Goal: Transaction & Acquisition: Purchase product/service

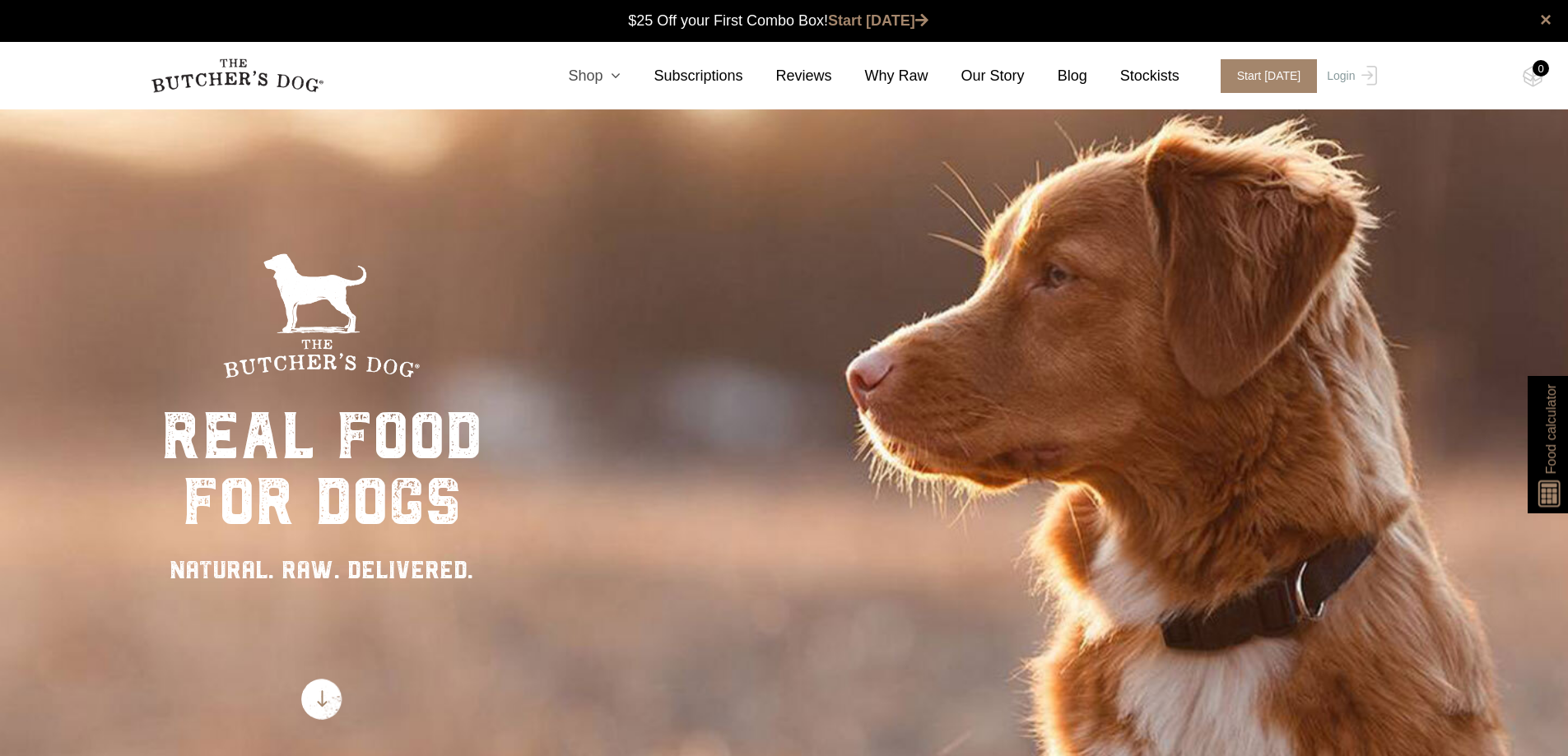
click at [613, 75] on link "Shop" at bounding box center [578, 75] width 86 height 22
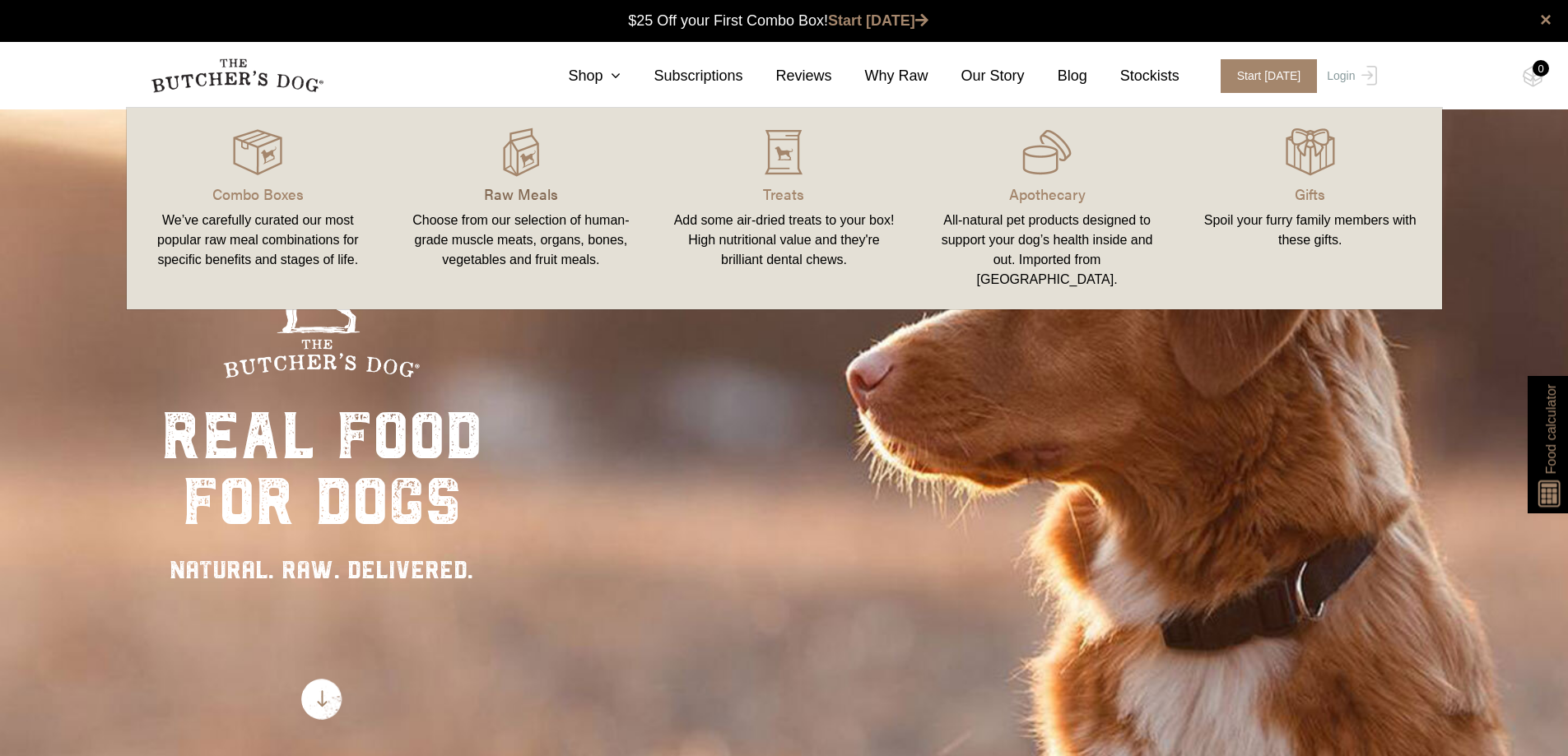
click at [508, 195] on p "Raw Meals" at bounding box center [521, 193] width 223 height 22
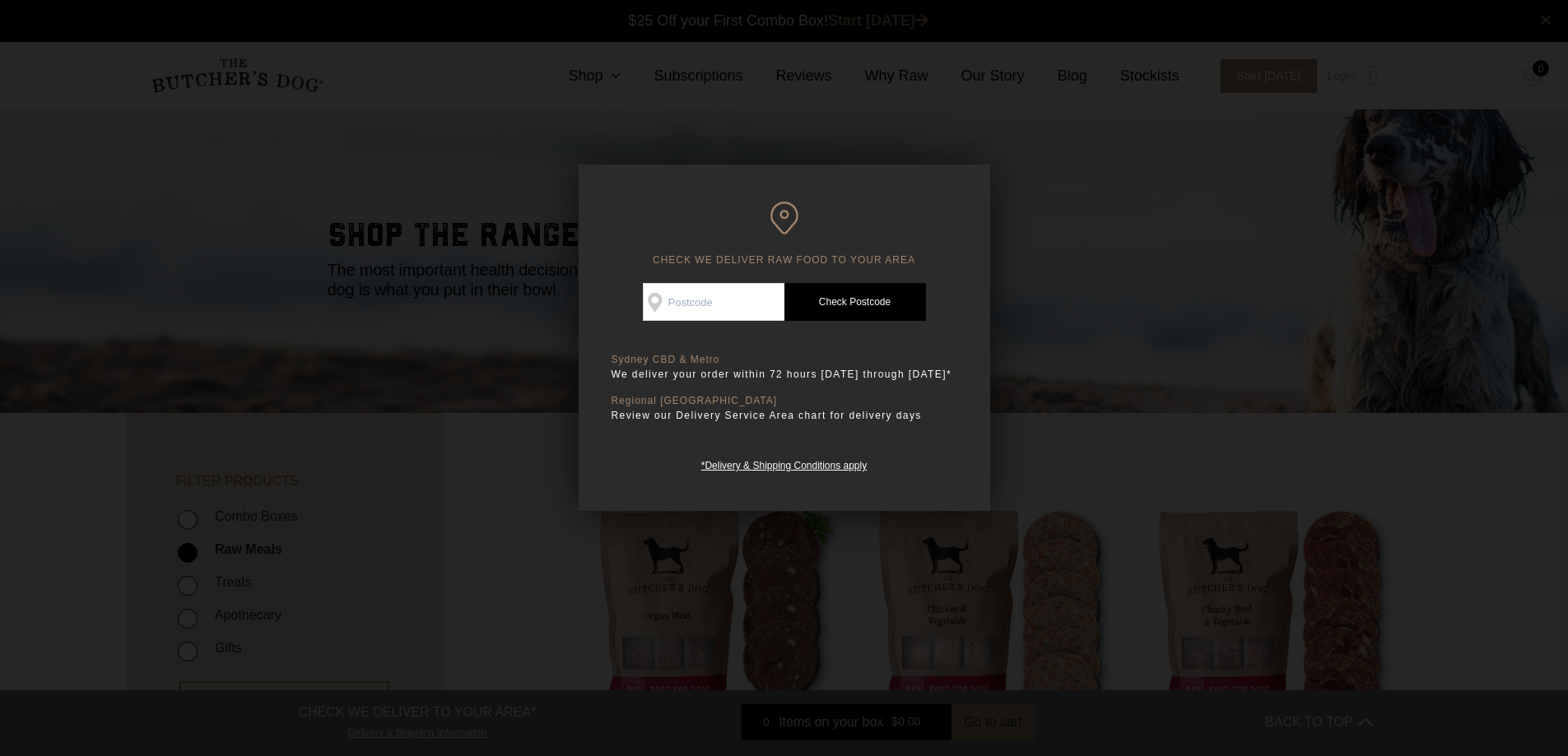
click at [705, 293] on input "Check Availability At" at bounding box center [713, 301] width 141 height 38
type input "2220"
click at [845, 300] on link "Check Postcode" at bounding box center [855, 301] width 141 height 38
